Goal: Complete application form

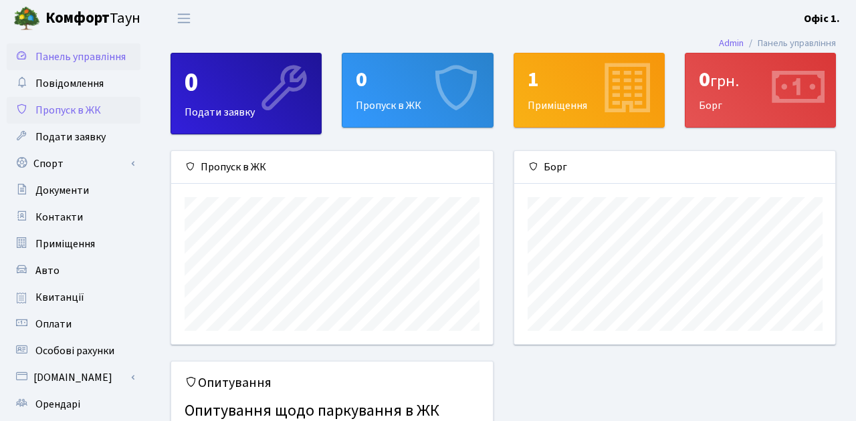
scroll to position [193, 321]
click at [215, 110] on div "0 Подати заявку" at bounding box center [246, 93] width 150 height 80
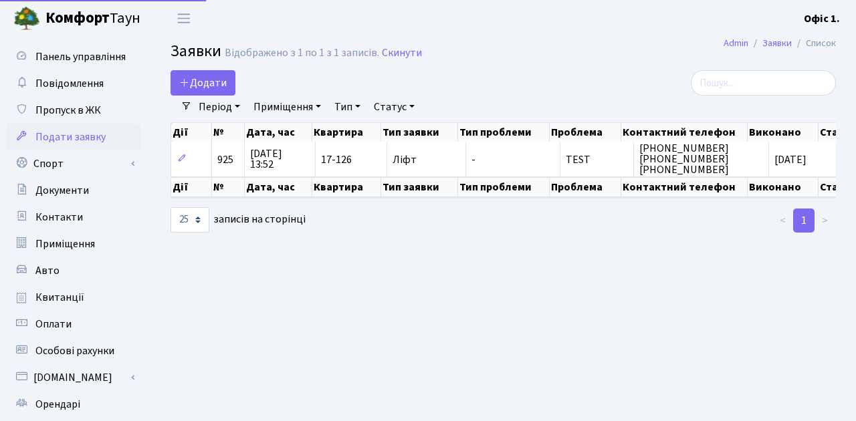
select select "25"
click at [70, 109] on span "Пропуск в ЖК" at bounding box center [68, 110] width 66 height 15
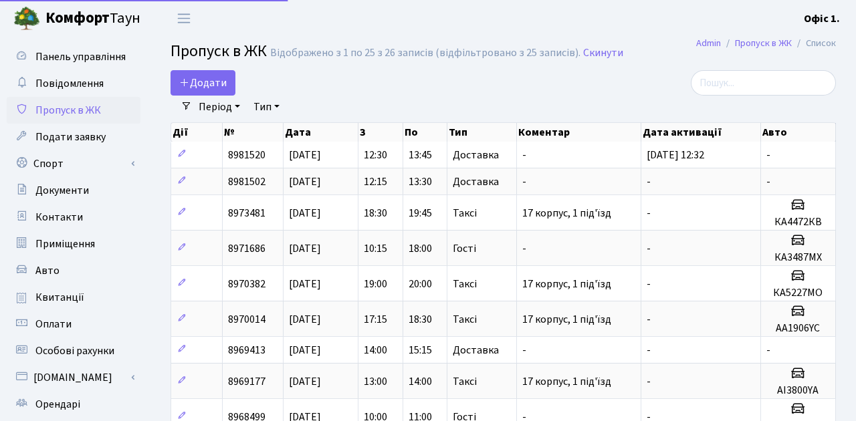
select select "25"
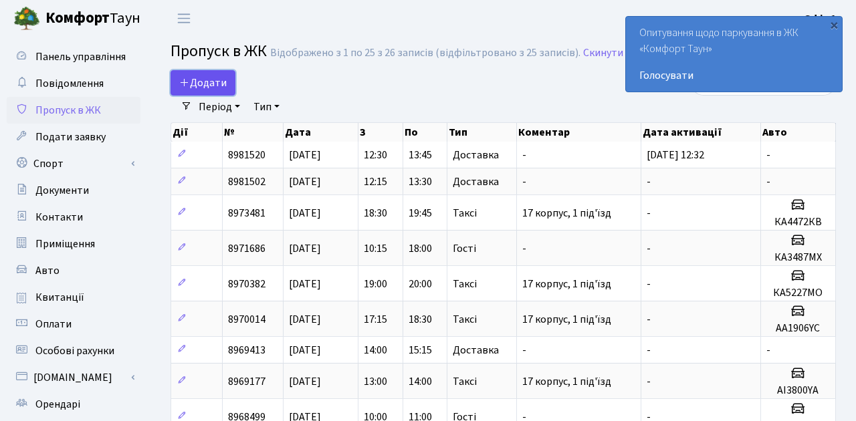
click at [213, 76] on span "Додати" at bounding box center [202, 83] width 47 height 15
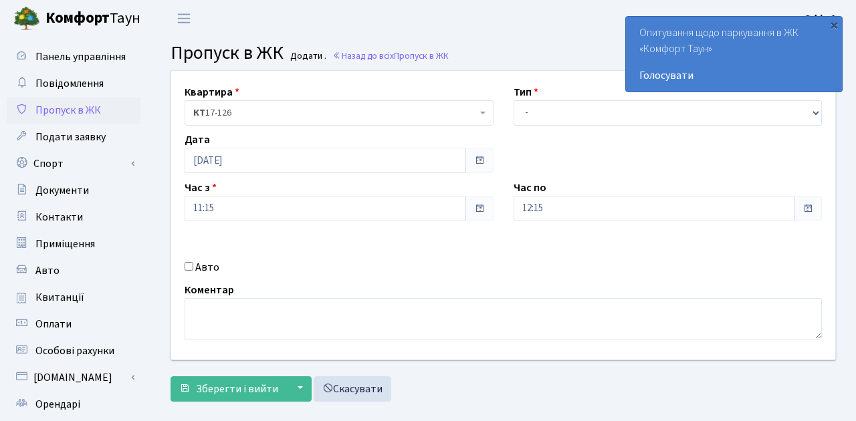
click at [202, 266] on label "Авто" at bounding box center [207, 267] width 24 height 16
click at [193, 266] on input "Авто" at bounding box center [189, 266] width 9 height 9
checkbox input "true"
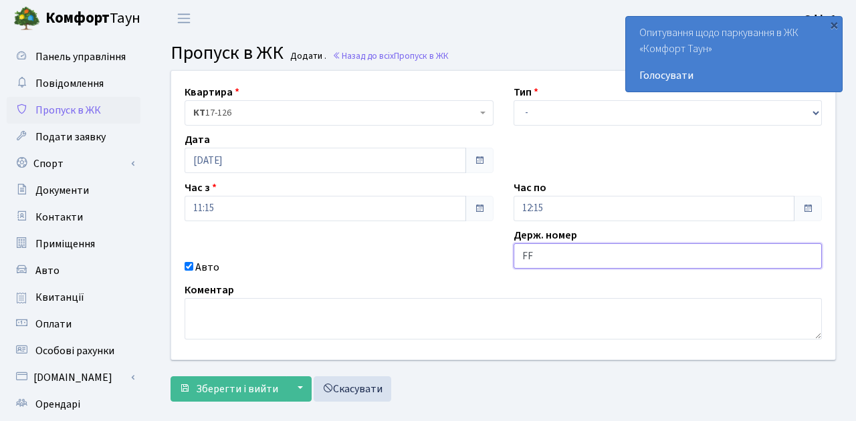
type input "F"
type input "АА5525YA"
click at [249, 397] on button "Зберегти і вийти" at bounding box center [229, 388] width 116 height 25
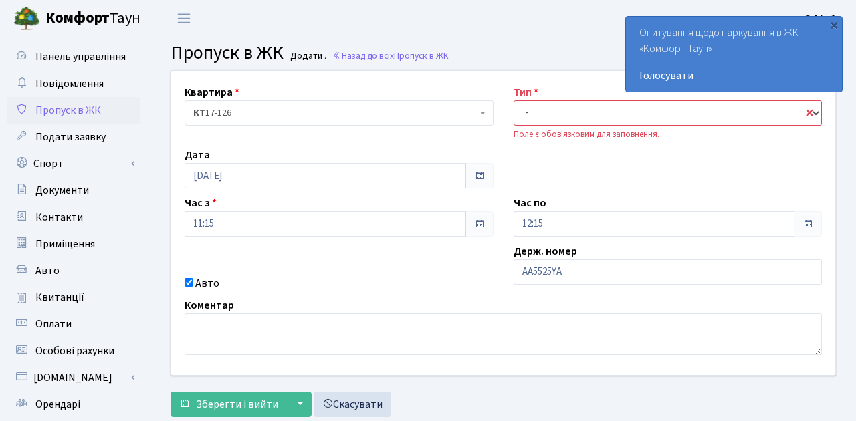
click at [557, 119] on select "- Доставка Таксі Гості Сервіс" at bounding box center [668, 112] width 309 height 25
select select "3"
click at [514, 100] on select "- Доставка Таксі Гості Сервіс" at bounding box center [668, 112] width 309 height 25
click at [227, 408] on span "Зберегти і вийти" at bounding box center [237, 404] width 82 height 15
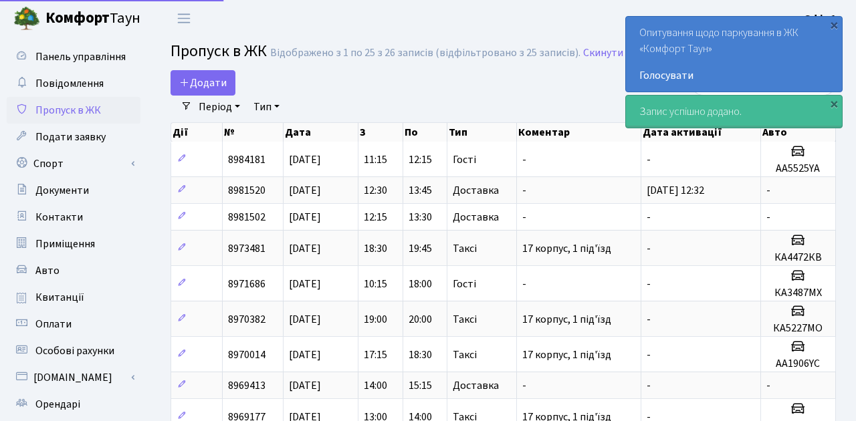
select select "25"
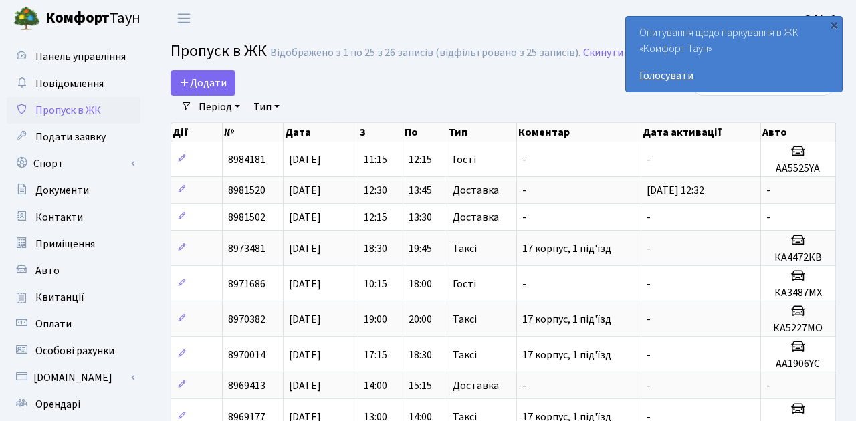
click at [653, 80] on link "Голосувати" at bounding box center [733, 76] width 189 height 16
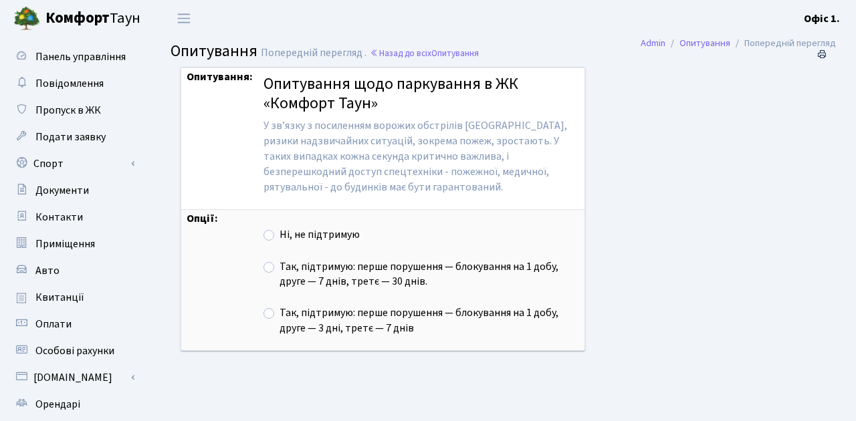
click at [280, 315] on label "Так, підтримую: перше порушення — блокування на 1 добу, друге — 3 дні, третє — …" at bounding box center [430, 321] width 300 height 31
click at [280, 314] on input "Так, підтримую: перше порушення — блокування на 1 добу, друге — 3 дні, третє — …" at bounding box center [284, 310] width 9 height 9
radio input "true"
